Goal: Task Accomplishment & Management: Use online tool/utility

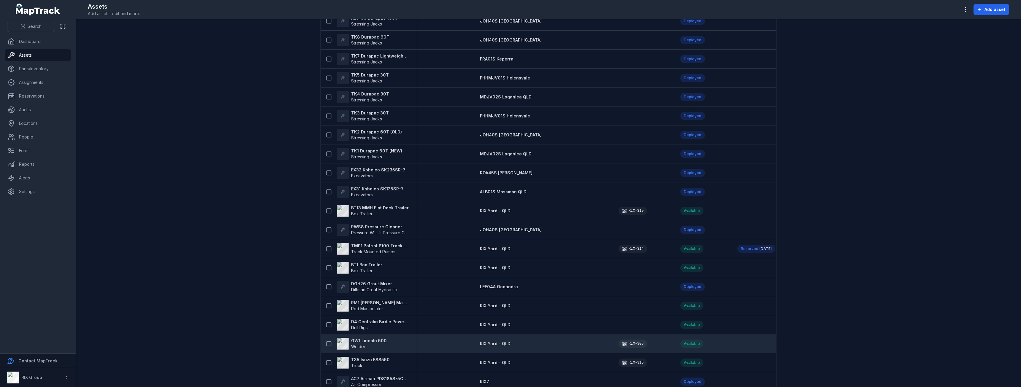
scroll to position [148, 0]
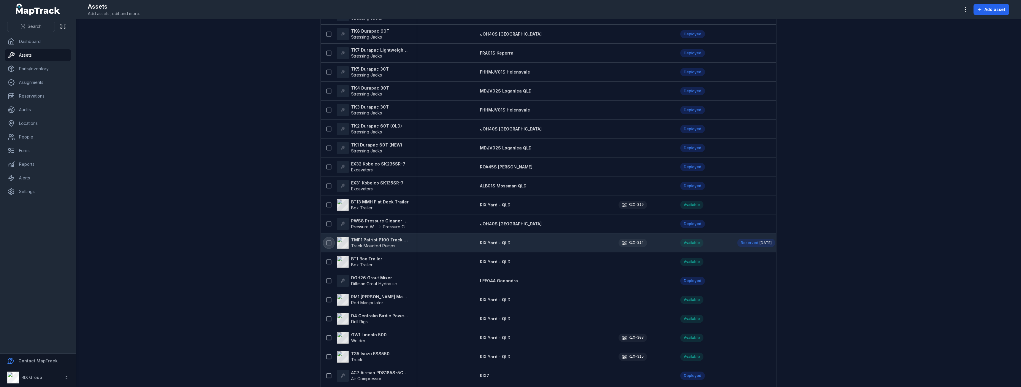
click at [328, 243] on icon at bounding box center [329, 243] width 6 height 6
click at [552, 369] on button "button" at bounding box center [548, 372] width 20 height 11
click at [543, 347] on div "Assign asset" at bounding box center [548, 346] width 66 height 11
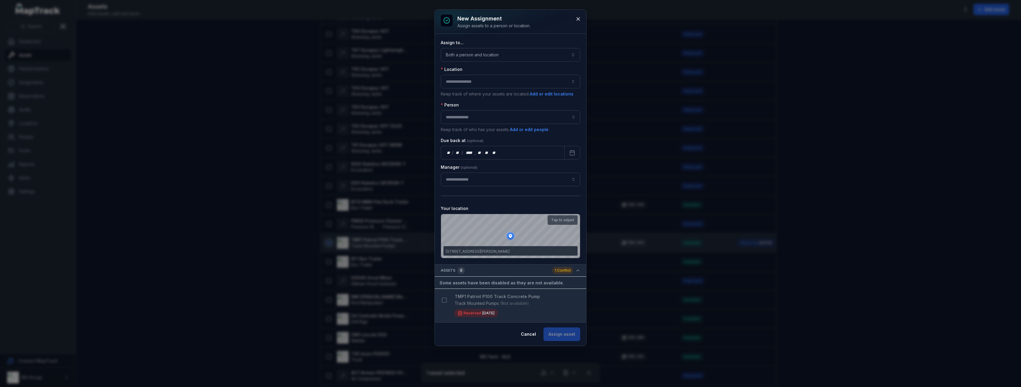
click at [575, 272] on icon "button" at bounding box center [577, 270] width 5 height 5
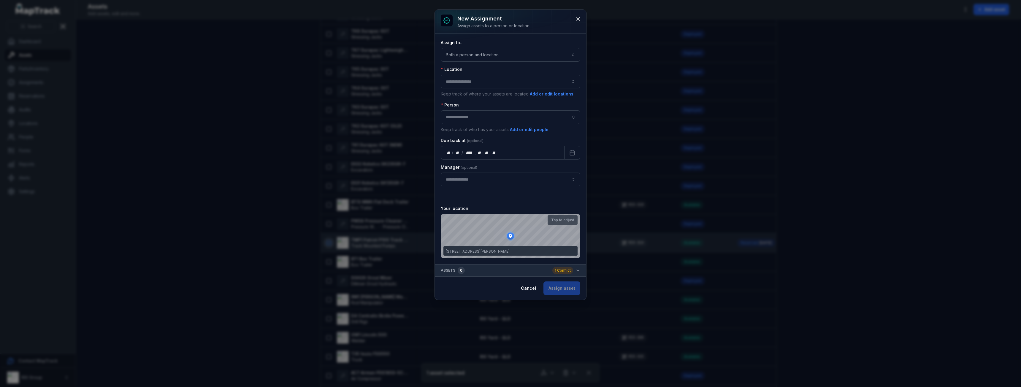
click at [575, 272] on icon "button" at bounding box center [577, 270] width 5 height 5
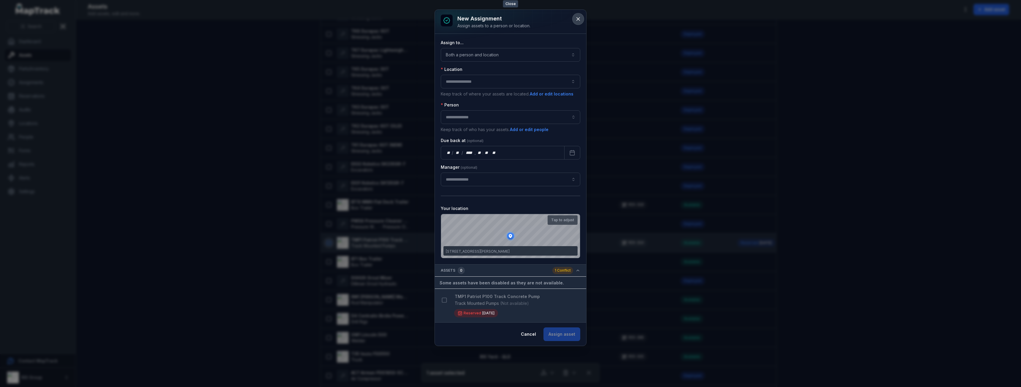
click at [579, 19] on icon at bounding box center [578, 19] width 6 height 6
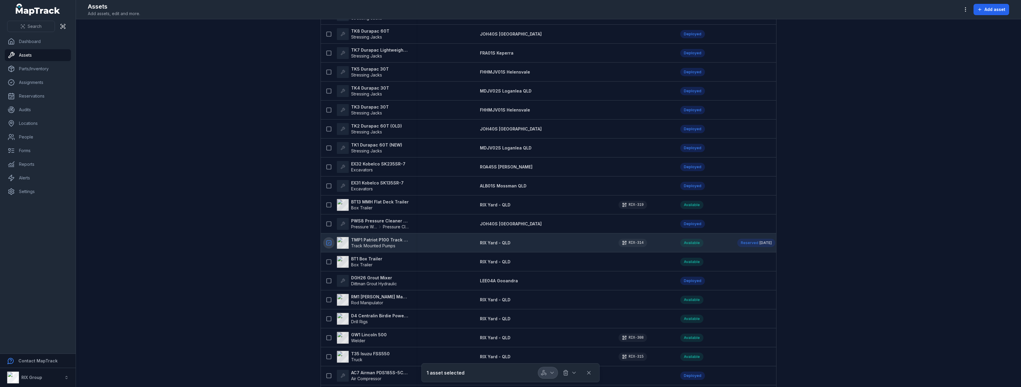
click at [555, 372] on button "button" at bounding box center [548, 372] width 20 height 11
click at [759, 243] on span "[DATE]" at bounding box center [765, 243] width 12 height 4
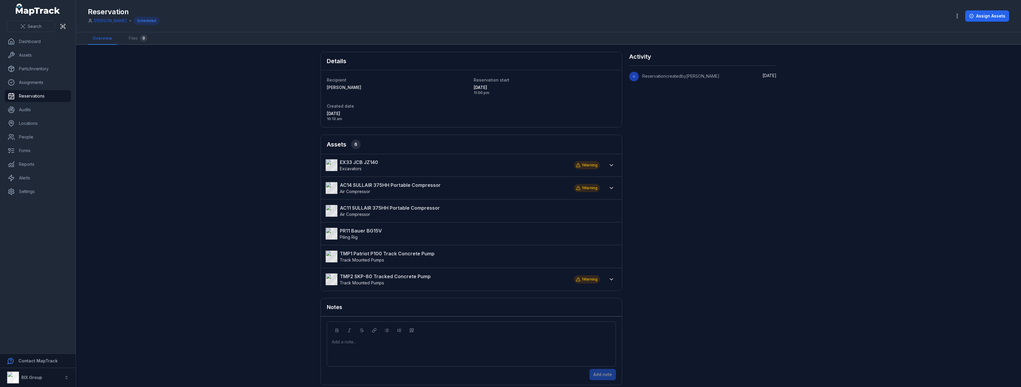
click at [606, 162] on div at bounding box center [611, 165] width 11 height 13
click at [608, 164] on icon at bounding box center [611, 165] width 6 height 6
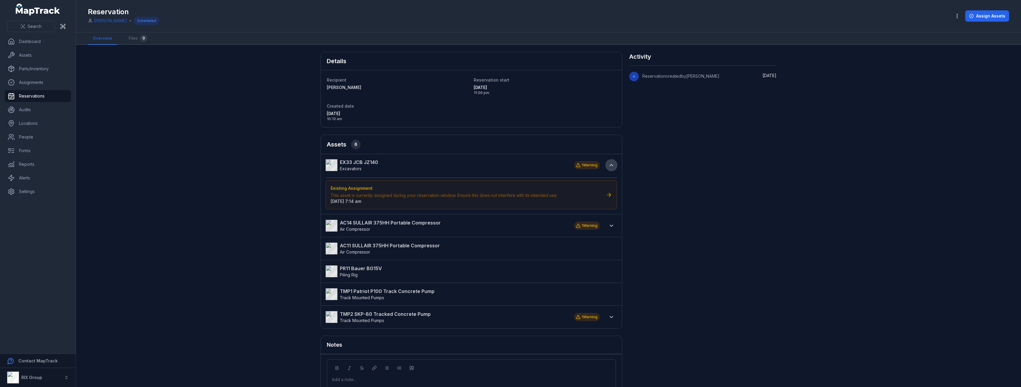
click at [608, 165] on icon at bounding box center [611, 165] width 6 height 6
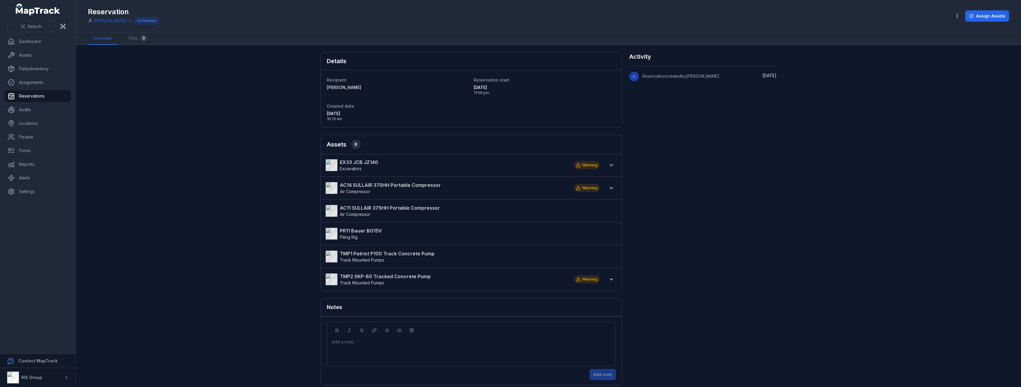
click at [587, 258] on link "TMP1 Patriot P100 Track Concrete Pump Track Mounted Pumps" at bounding box center [467, 256] width 285 height 13
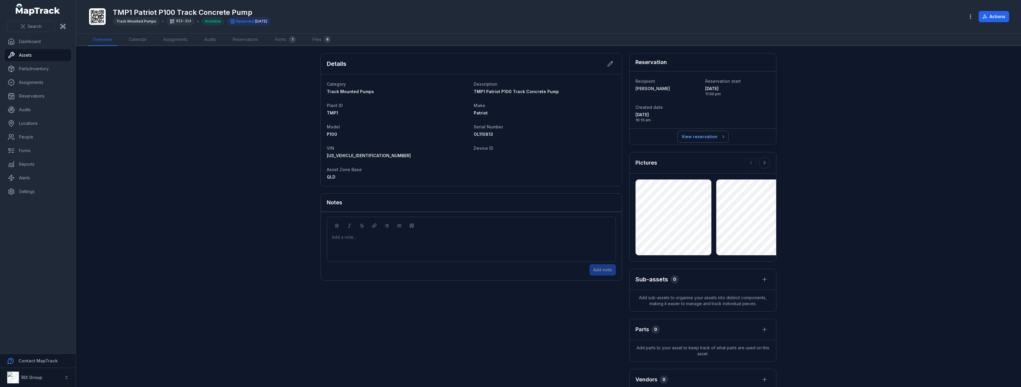
click at [677, 138] on link "View reservation" at bounding box center [702, 136] width 51 height 11
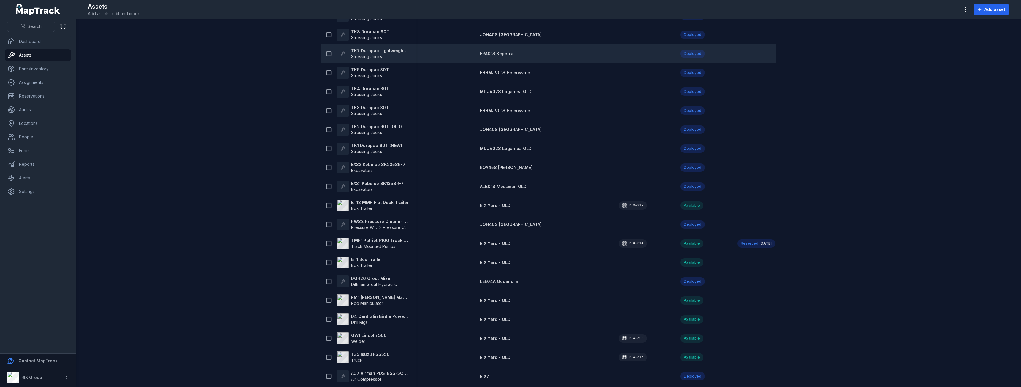
scroll to position [178, 0]
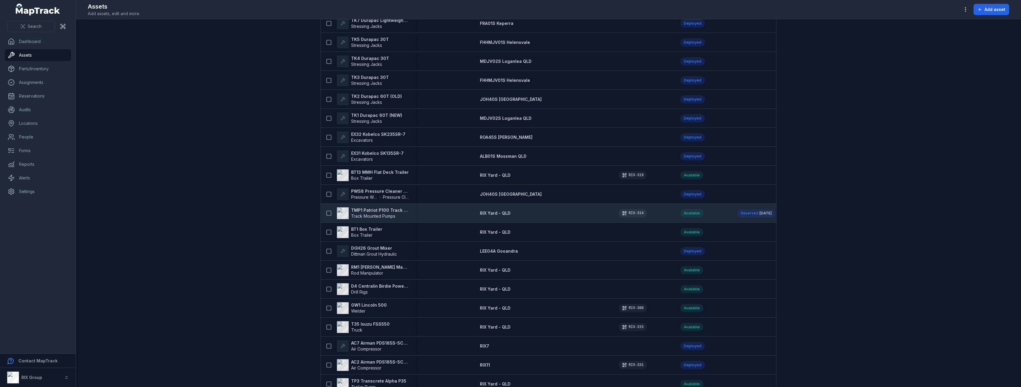
click at [373, 210] on strong "TMP1 Patriot P100 Track Concrete Pump" at bounding box center [380, 210] width 58 height 6
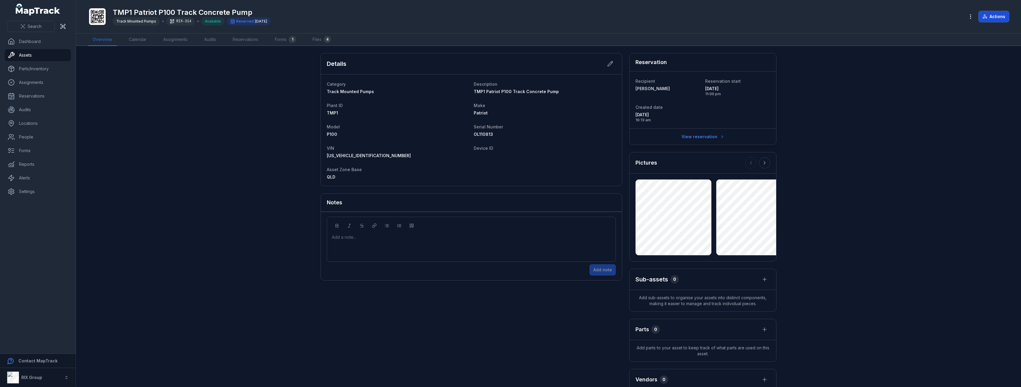
click at [1004, 18] on button "Actions" at bounding box center [993, 16] width 31 height 11
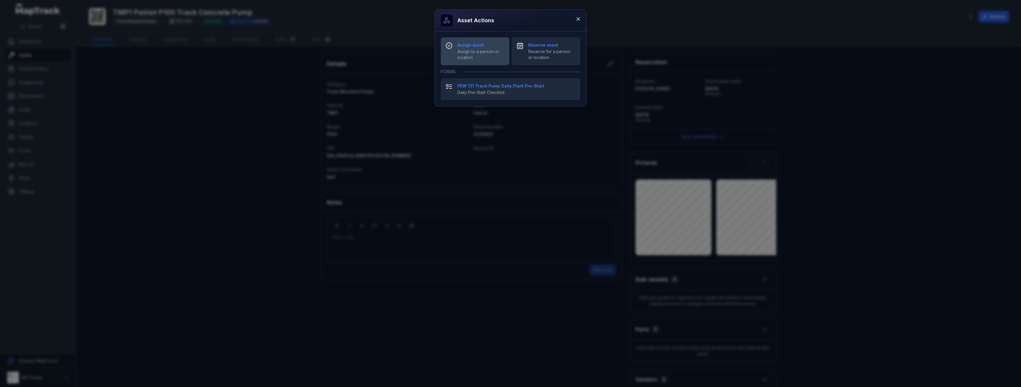
click at [484, 50] on span "Assign to a person or location" at bounding box center [480, 55] width 47 height 12
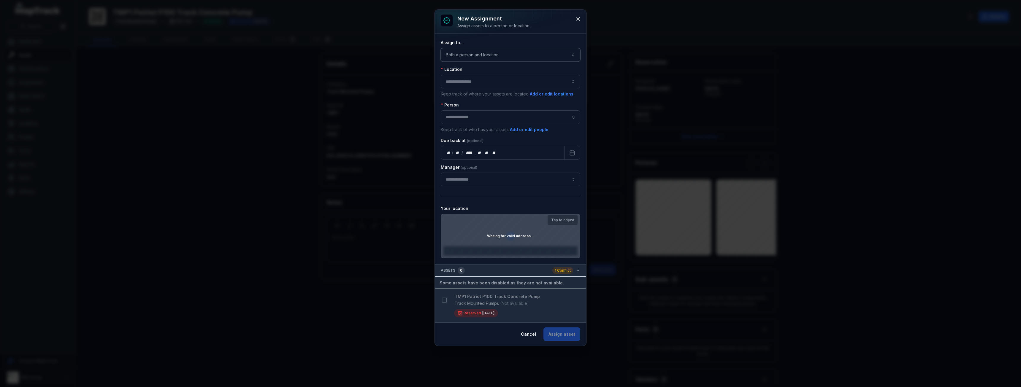
click at [528, 53] on button "Both a person and location ****" at bounding box center [510, 55] width 139 height 14
click at [471, 94] on span "A location" at bounding box center [463, 93] width 19 height 6
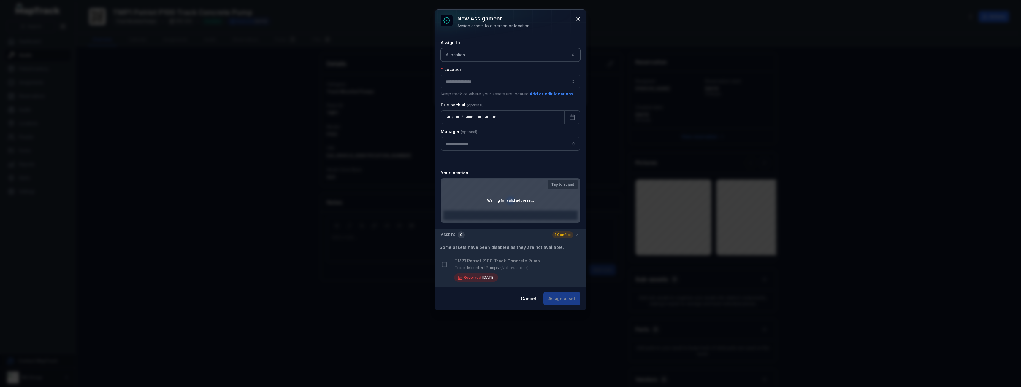
click at [460, 83] on button "button" at bounding box center [510, 82] width 139 height 14
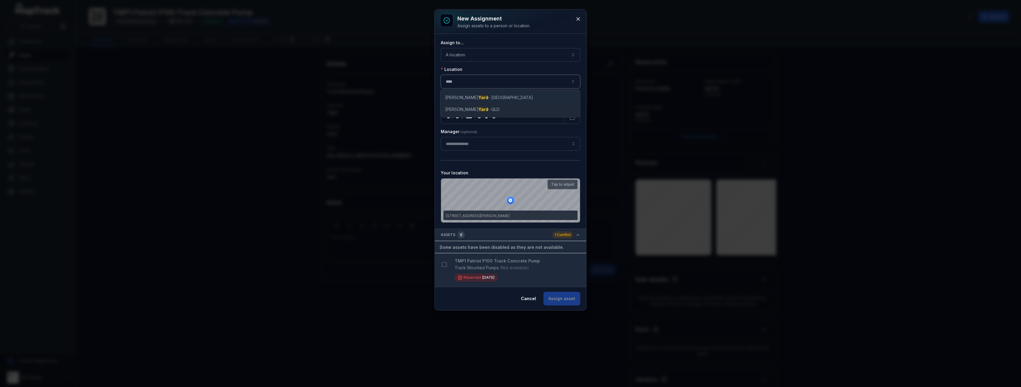
type input "****"
click at [467, 95] on span "[PERSON_NAME][GEOGRAPHIC_DATA] - [GEOGRAPHIC_DATA]" at bounding box center [505, 98] width 121 height 6
type input "**********"
click at [444, 268] on div at bounding box center [443, 264] width 11 height 11
click at [444, 263] on div at bounding box center [443, 264] width 11 height 11
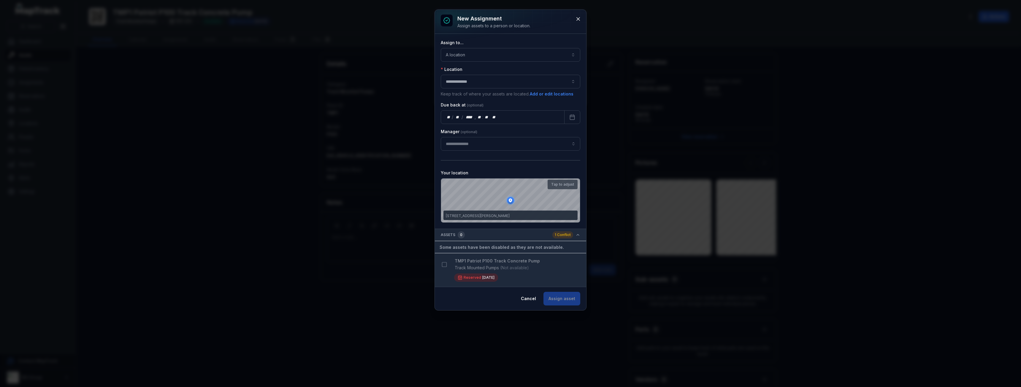
click at [565, 298] on div "Cancel Assign asset" at bounding box center [548, 299] width 64 height 14
click at [574, 236] on div "1 Conflict" at bounding box center [566, 234] width 28 height 7
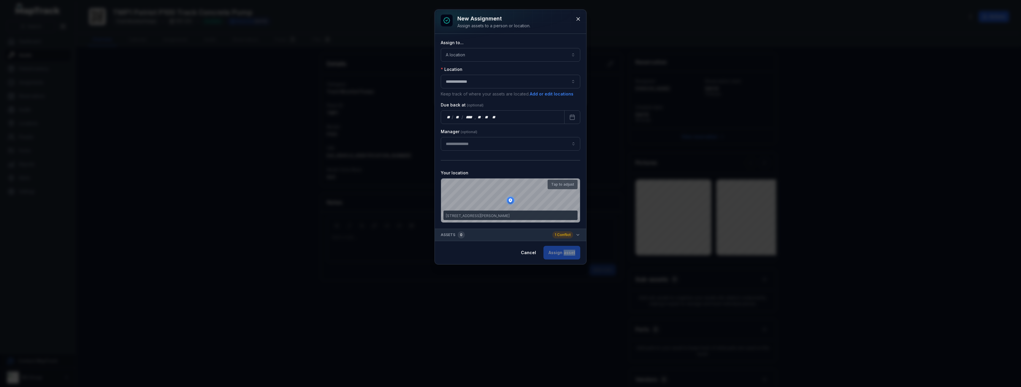
click at [574, 236] on div "1 Conflict" at bounding box center [566, 234] width 28 height 7
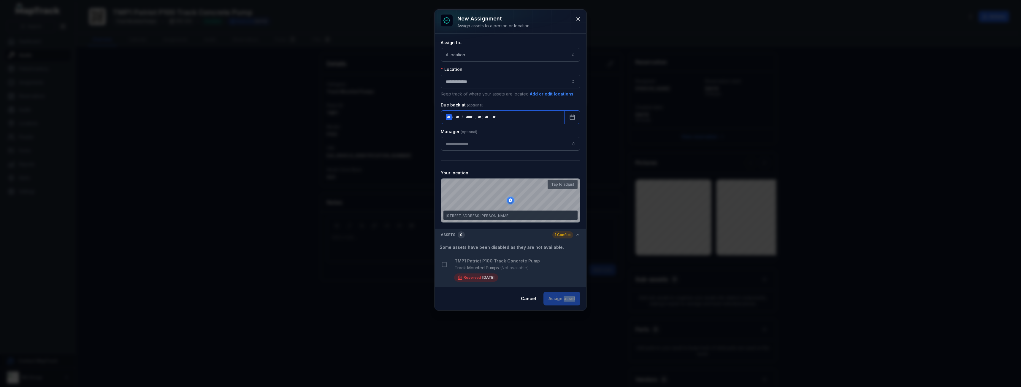
click at [549, 117] on div "** / ** / **** , ** : **   **" at bounding box center [503, 117] width 124 height 14
click at [572, 117] on icon "Calendar" at bounding box center [572, 117] width 4 height 0
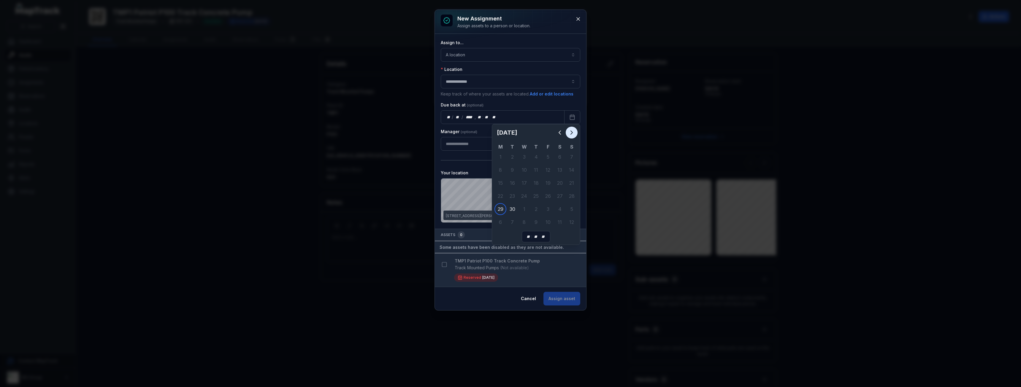
click at [573, 134] on icon "Next" at bounding box center [571, 132] width 7 height 7
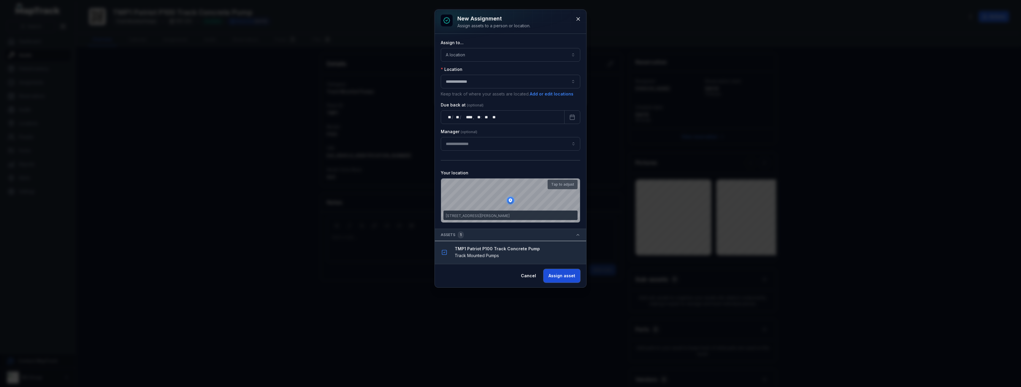
click at [566, 275] on button "Assign asset" at bounding box center [561, 276] width 37 height 14
